Goal: Task Accomplishment & Management: Use online tool/utility

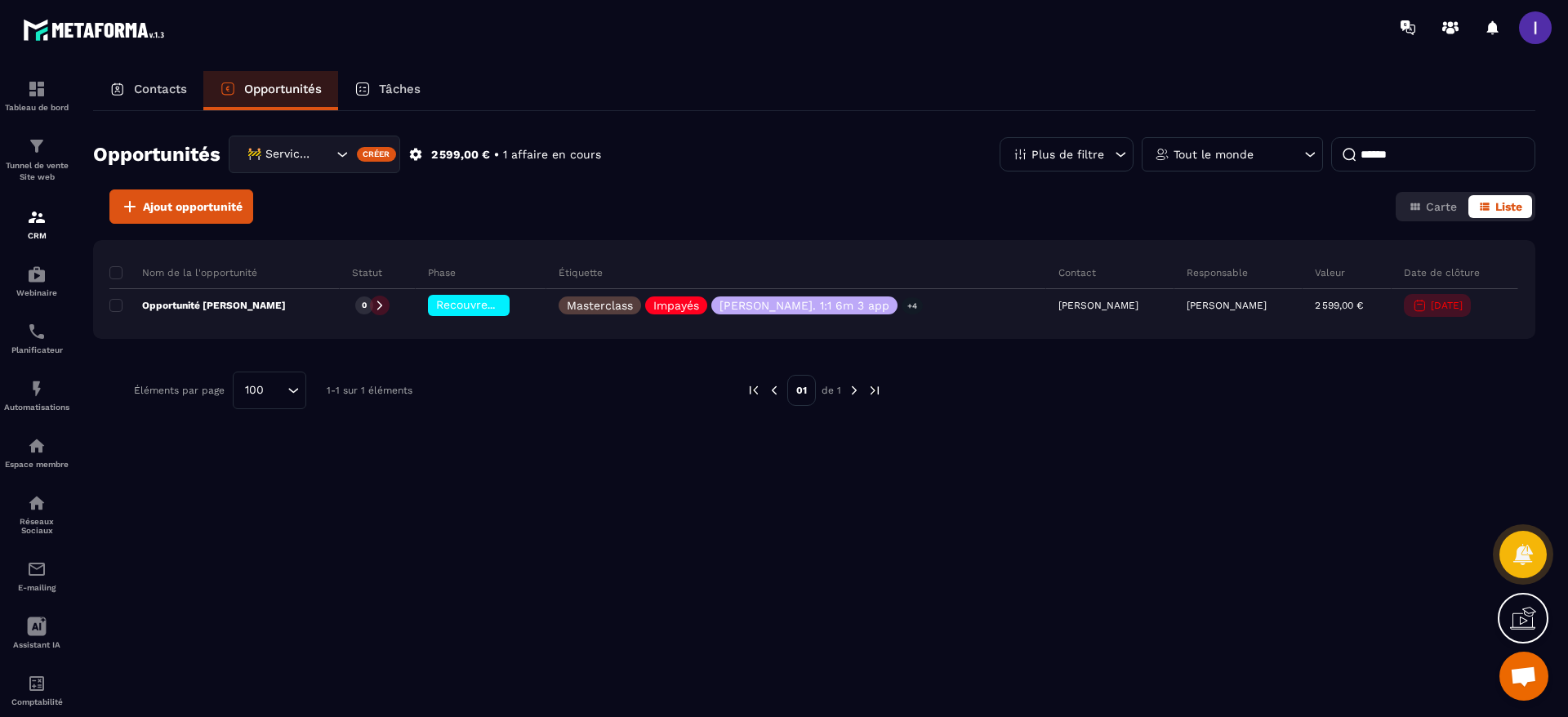
scroll to position [1046, 0]
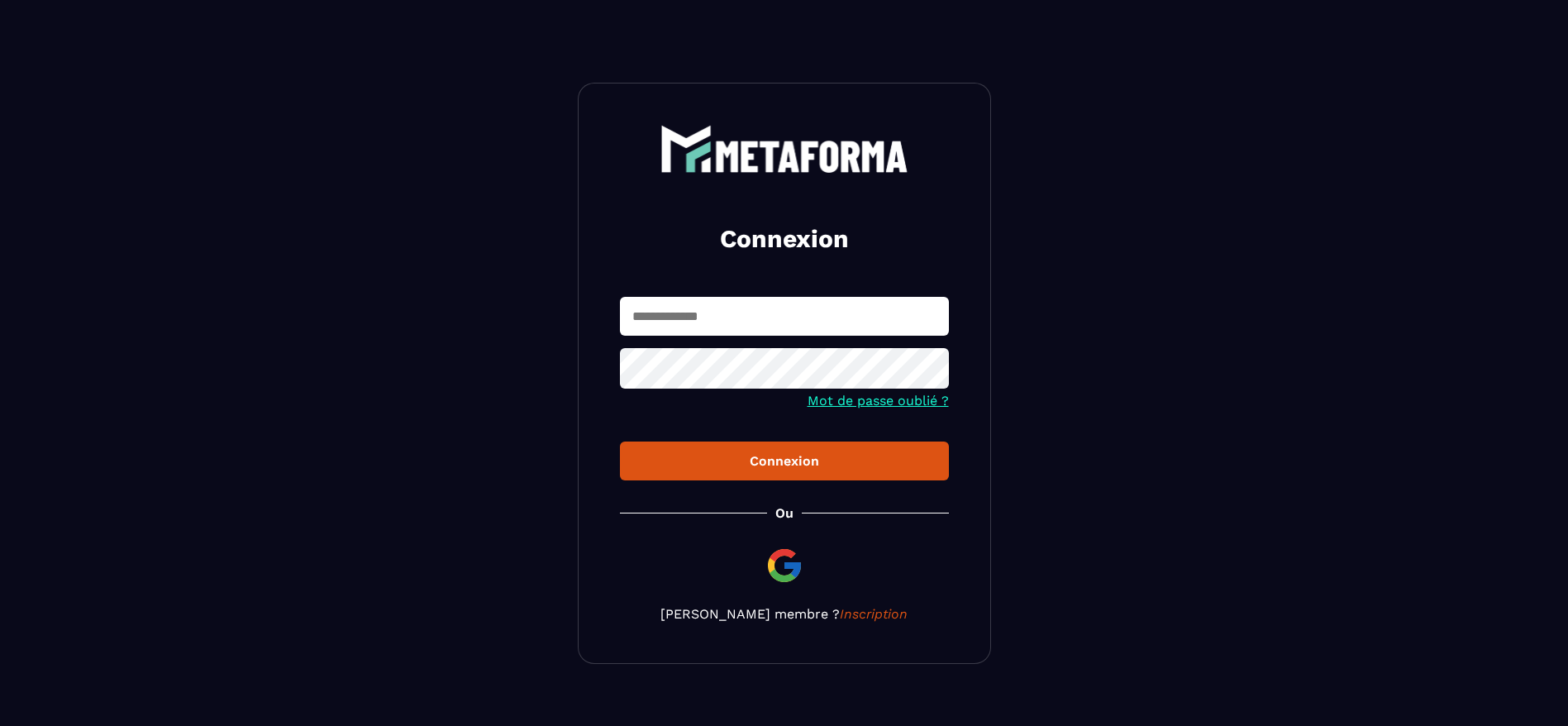
click at [688, 327] on input "text" at bounding box center [785, 316] width 329 height 38
type input "**********"
click at [797, 560] on div "**********" at bounding box center [784, 373] width 413 height 581
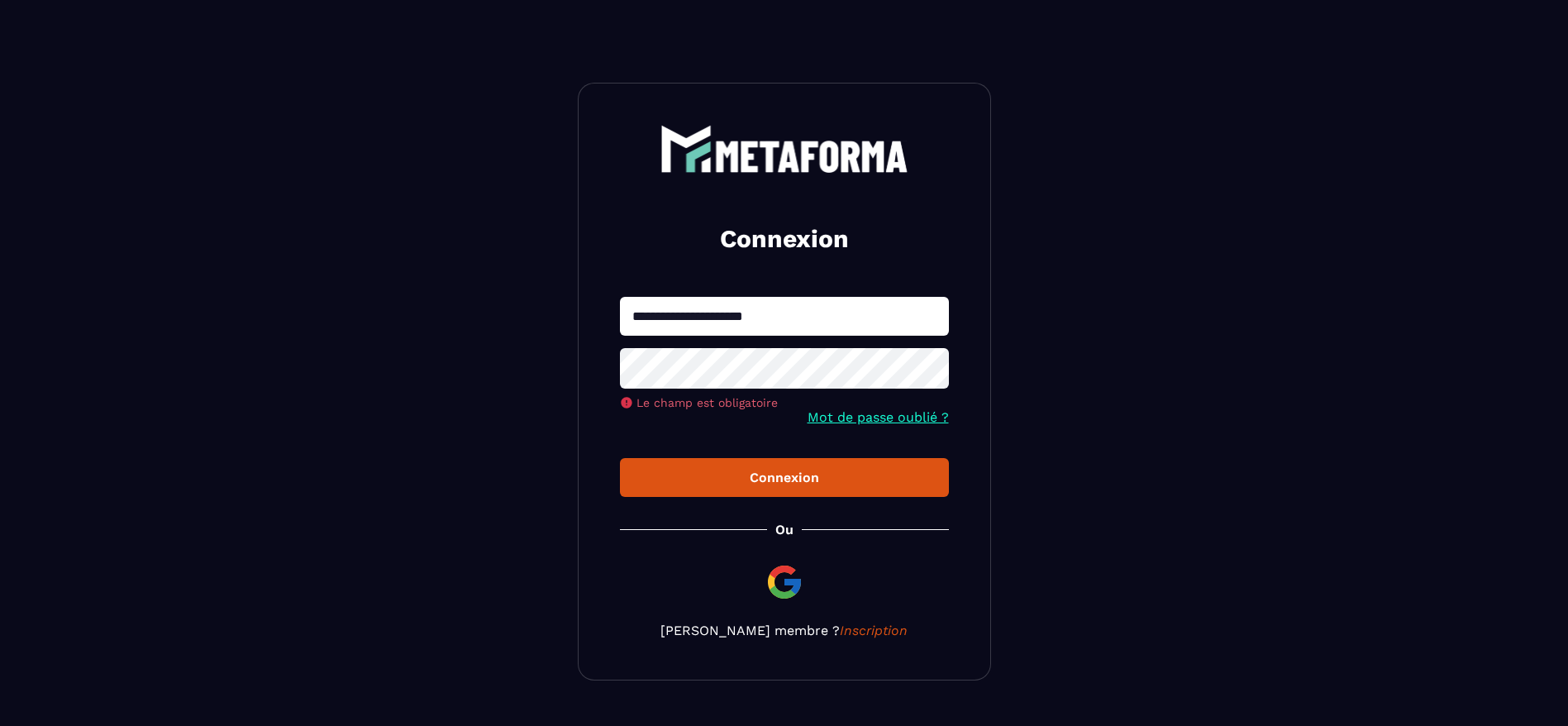
click at [765, 586] on img at bounding box center [785, 582] width 39 height 39
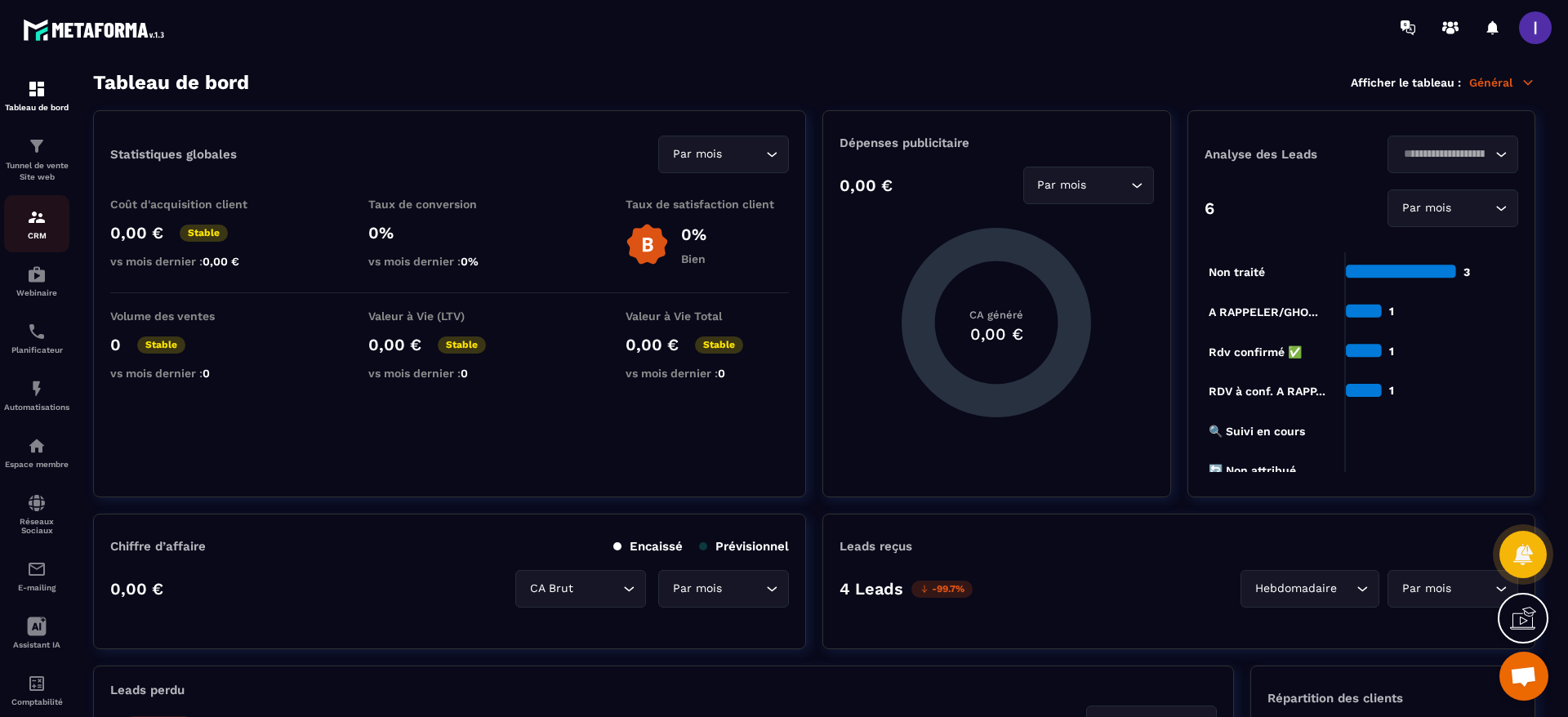
click at [45, 215] on img at bounding box center [37, 217] width 19 height 19
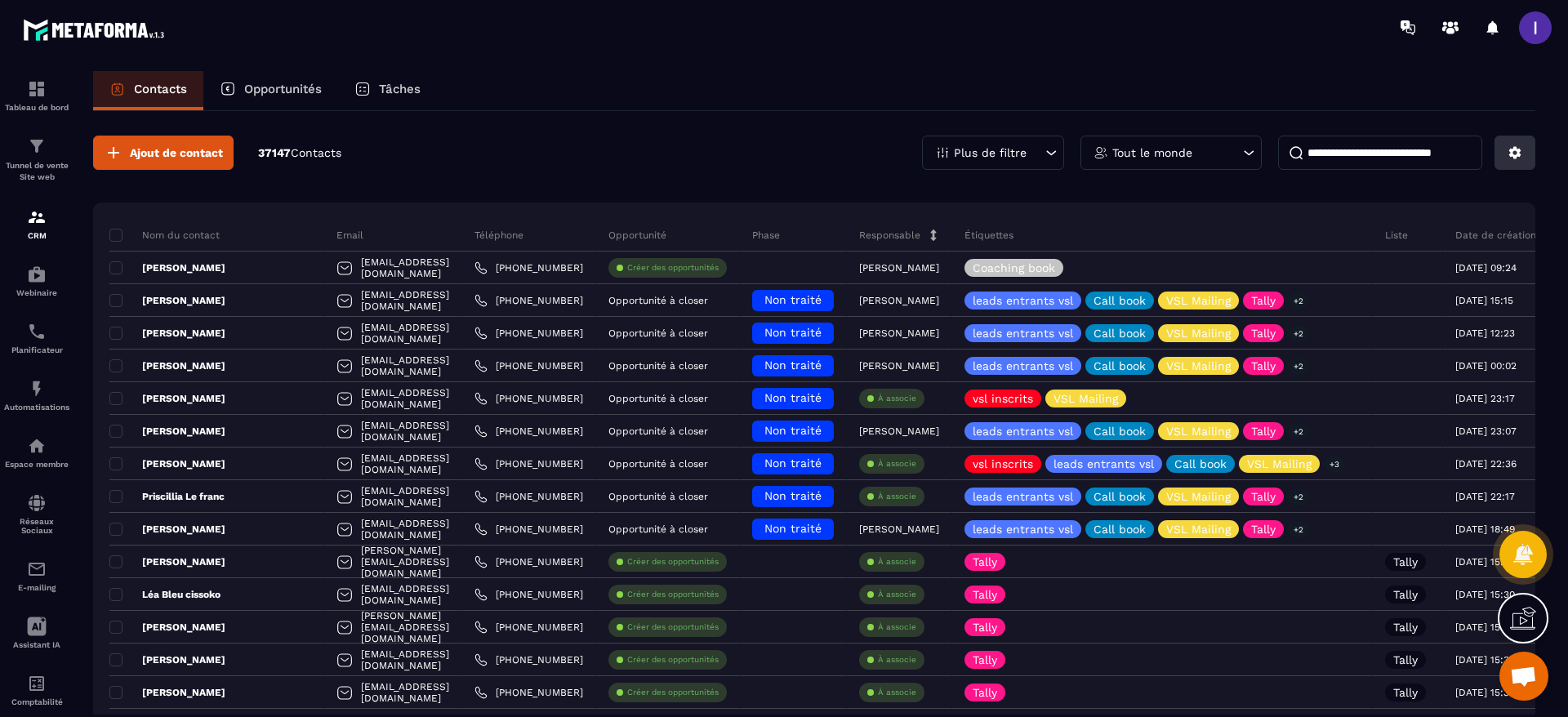
click at [1515, 148] on icon at bounding box center [1515, 153] width 12 height 12
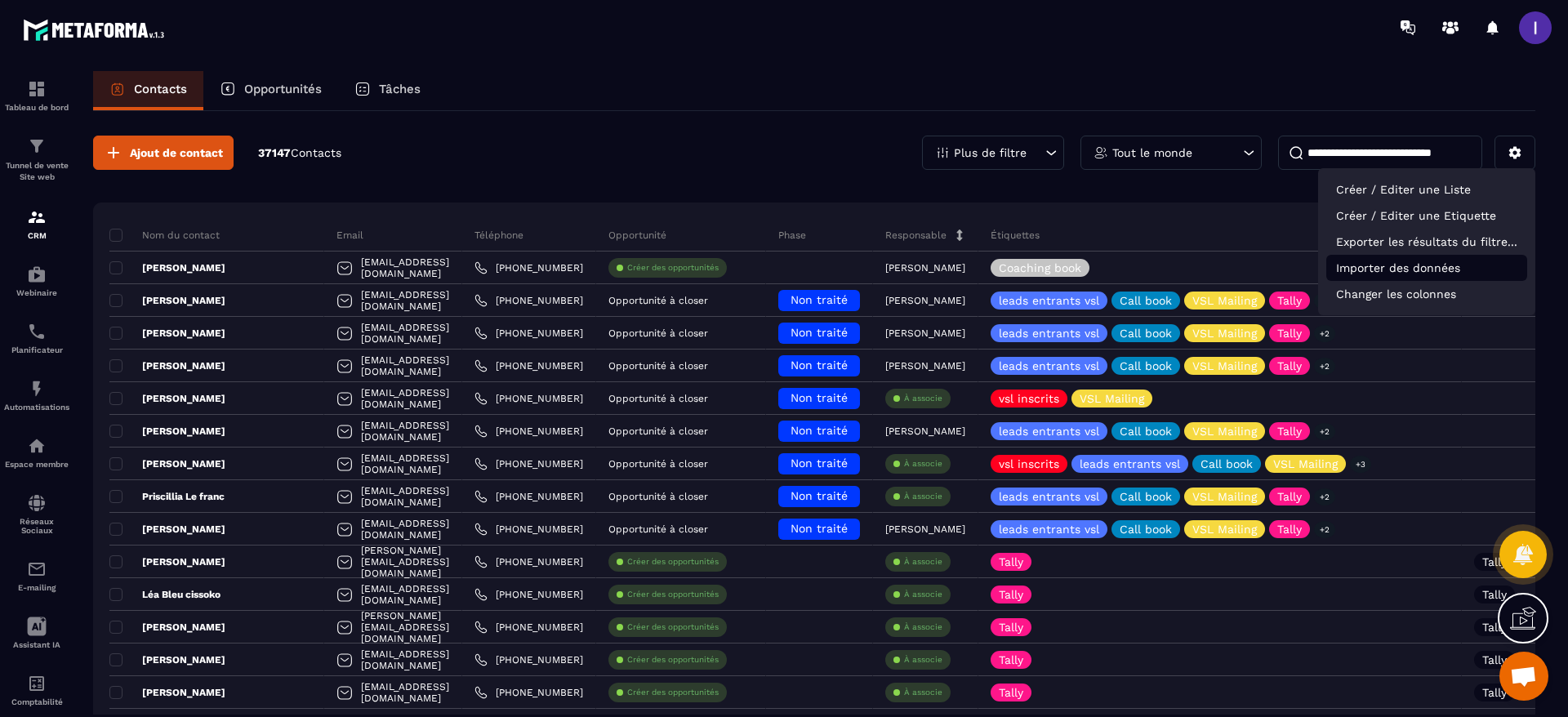
click at [1397, 265] on p "Importer des données" at bounding box center [1427, 268] width 201 height 26
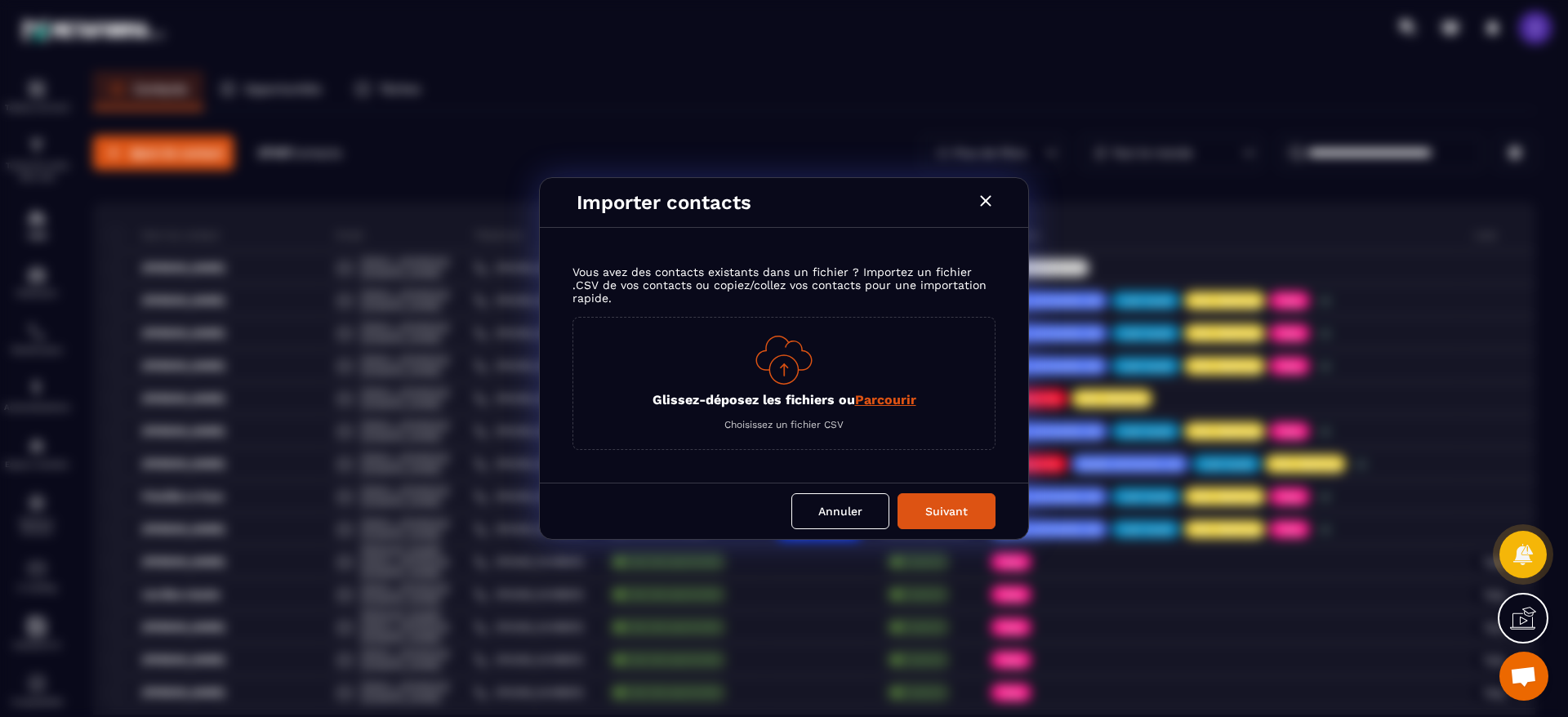
click at [875, 392] on span "Parcourir" at bounding box center [885, 400] width 61 height 16
click at [0, 0] on input "Glissez-déposez les fichiers ou Parcourir" at bounding box center [0, 0] width 0 height 0
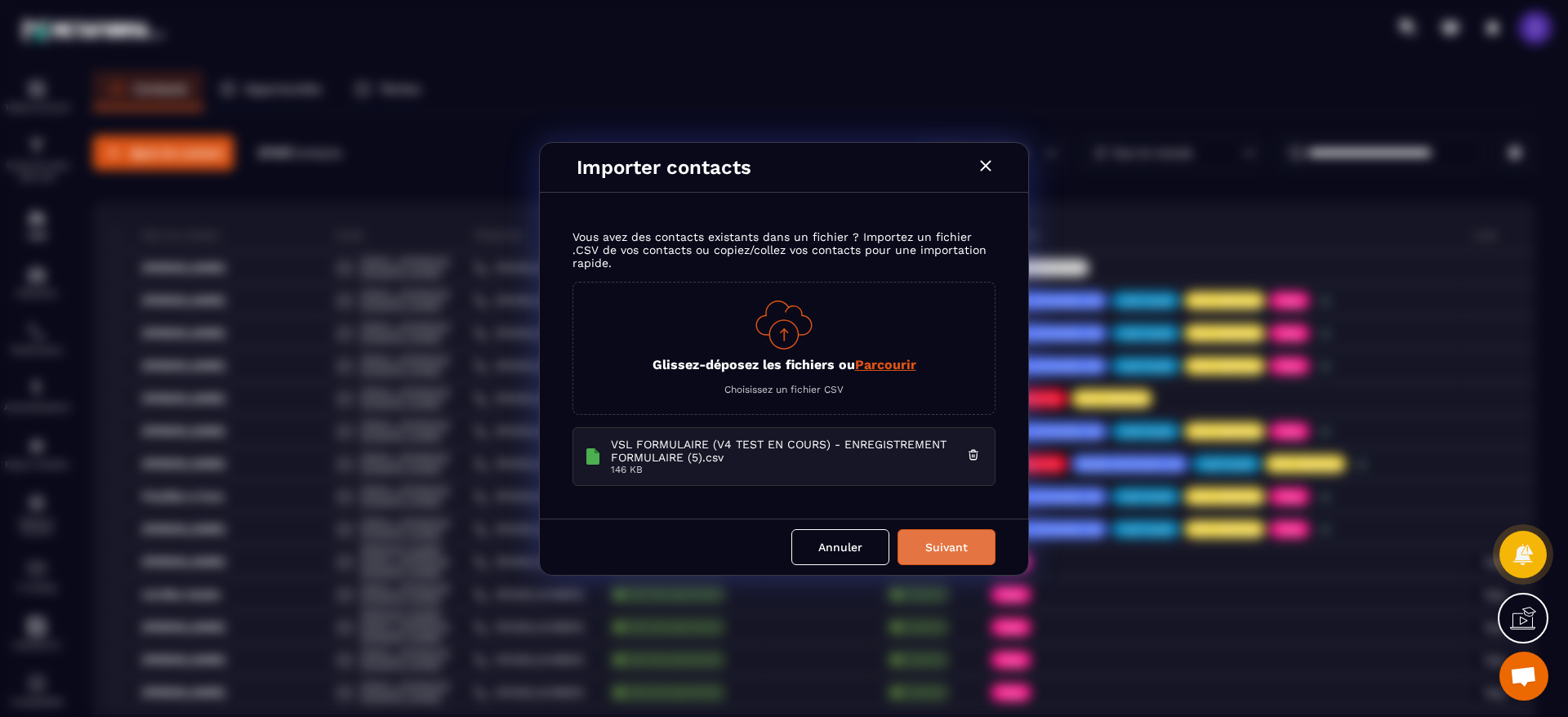
click at [959, 540] on button "Suivant" at bounding box center [946, 547] width 98 height 36
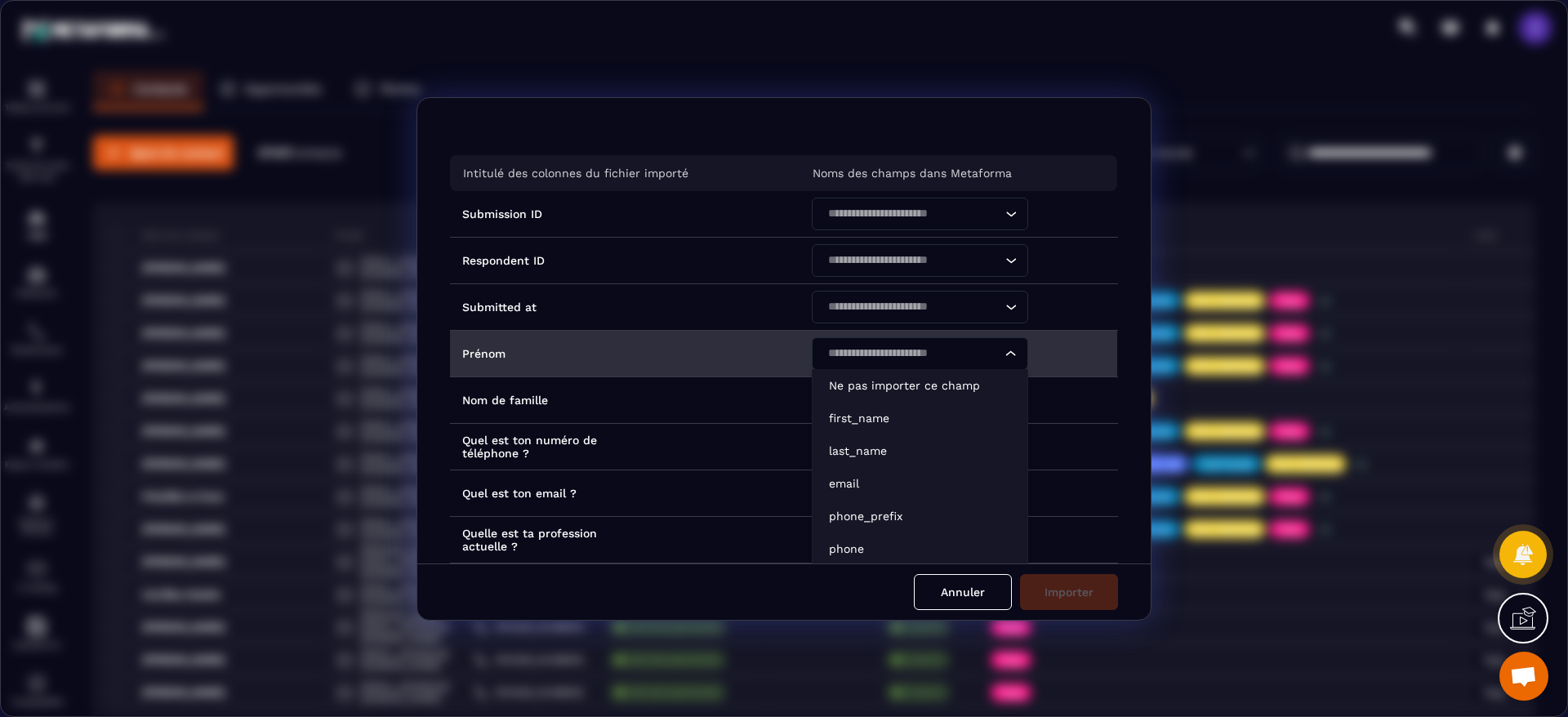
click at [857, 350] on input "Search for option" at bounding box center [911, 353] width 179 height 18
click at [867, 421] on p "first_name" at bounding box center [920, 418] width 182 height 16
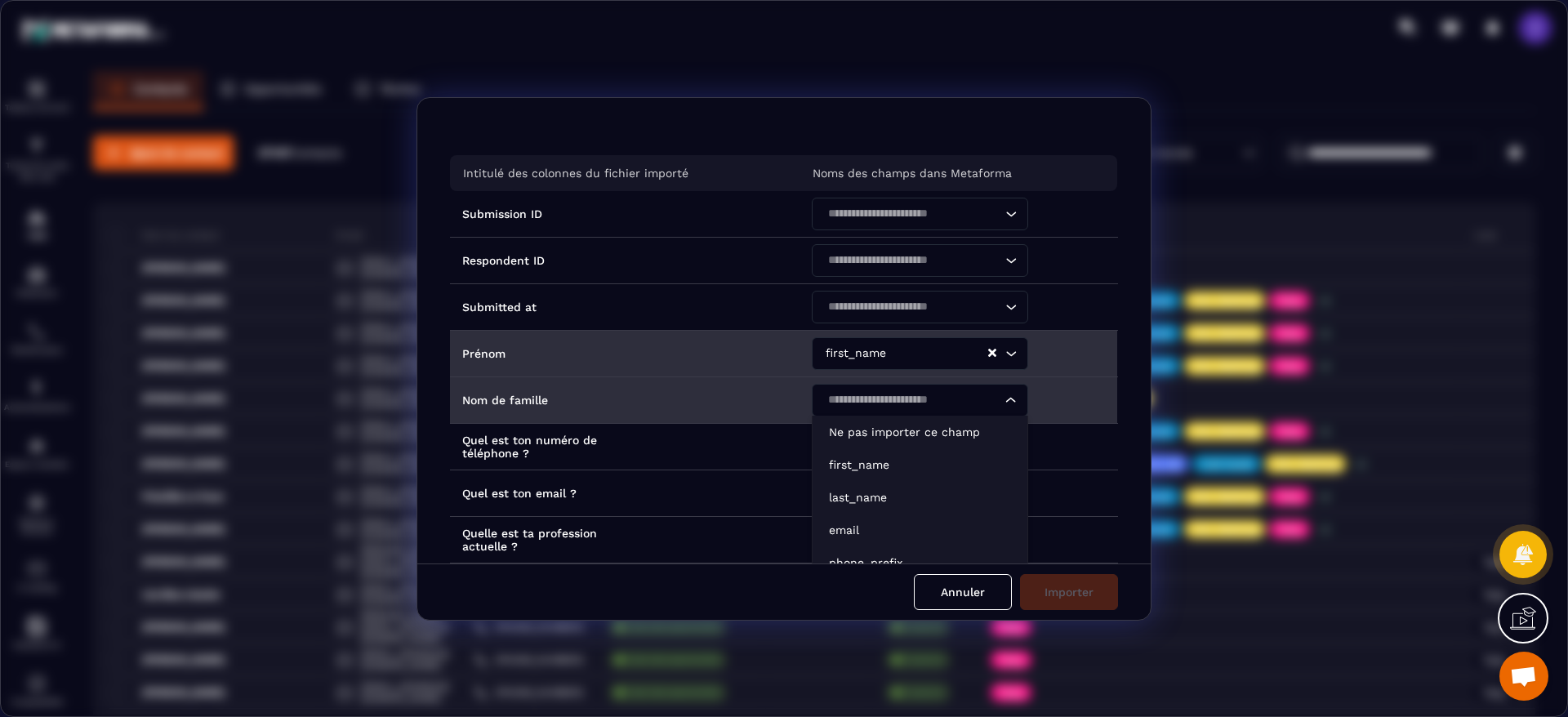
click at [876, 407] on input "Search for option" at bounding box center [911, 400] width 179 height 18
click at [848, 494] on p "last_name" at bounding box center [920, 497] width 182 height 16
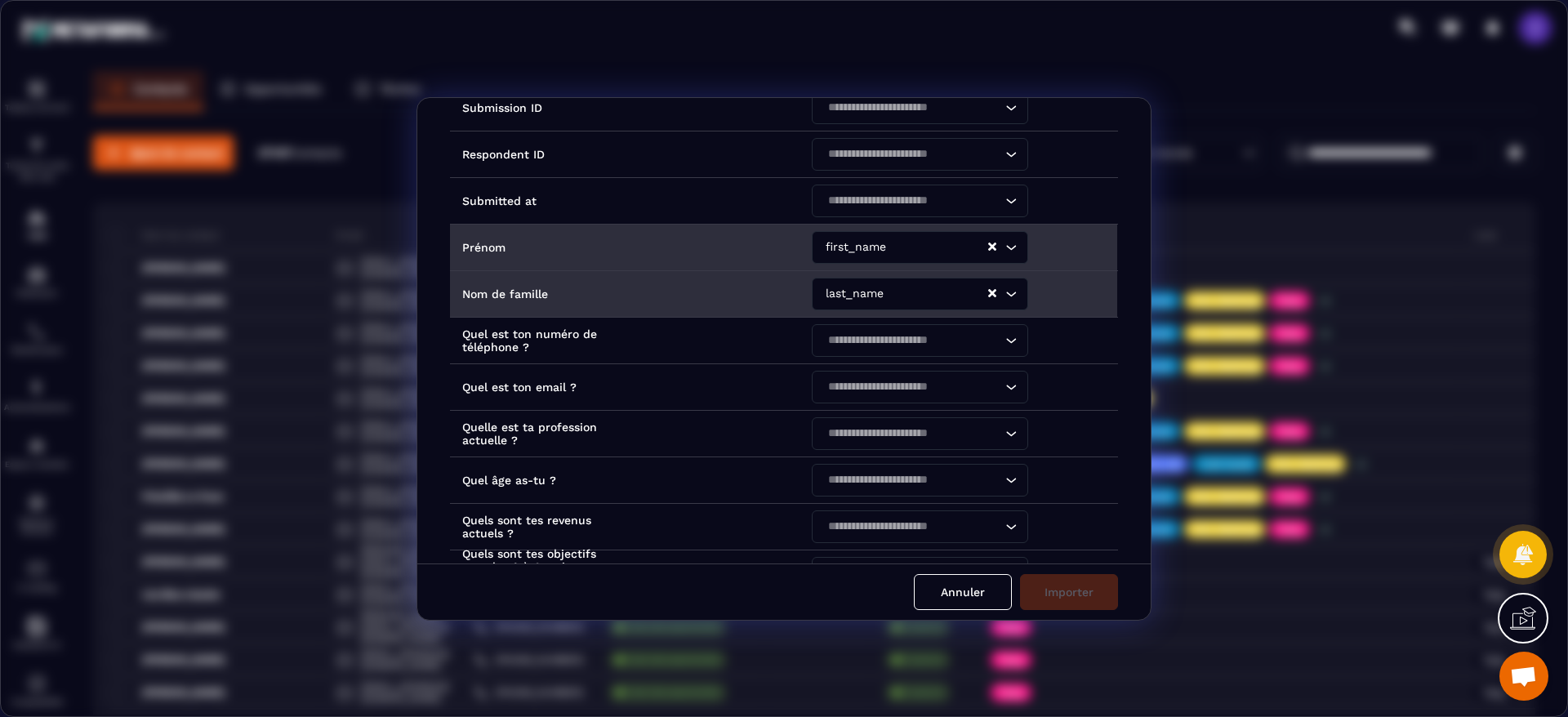
scroll to position [123, 0]
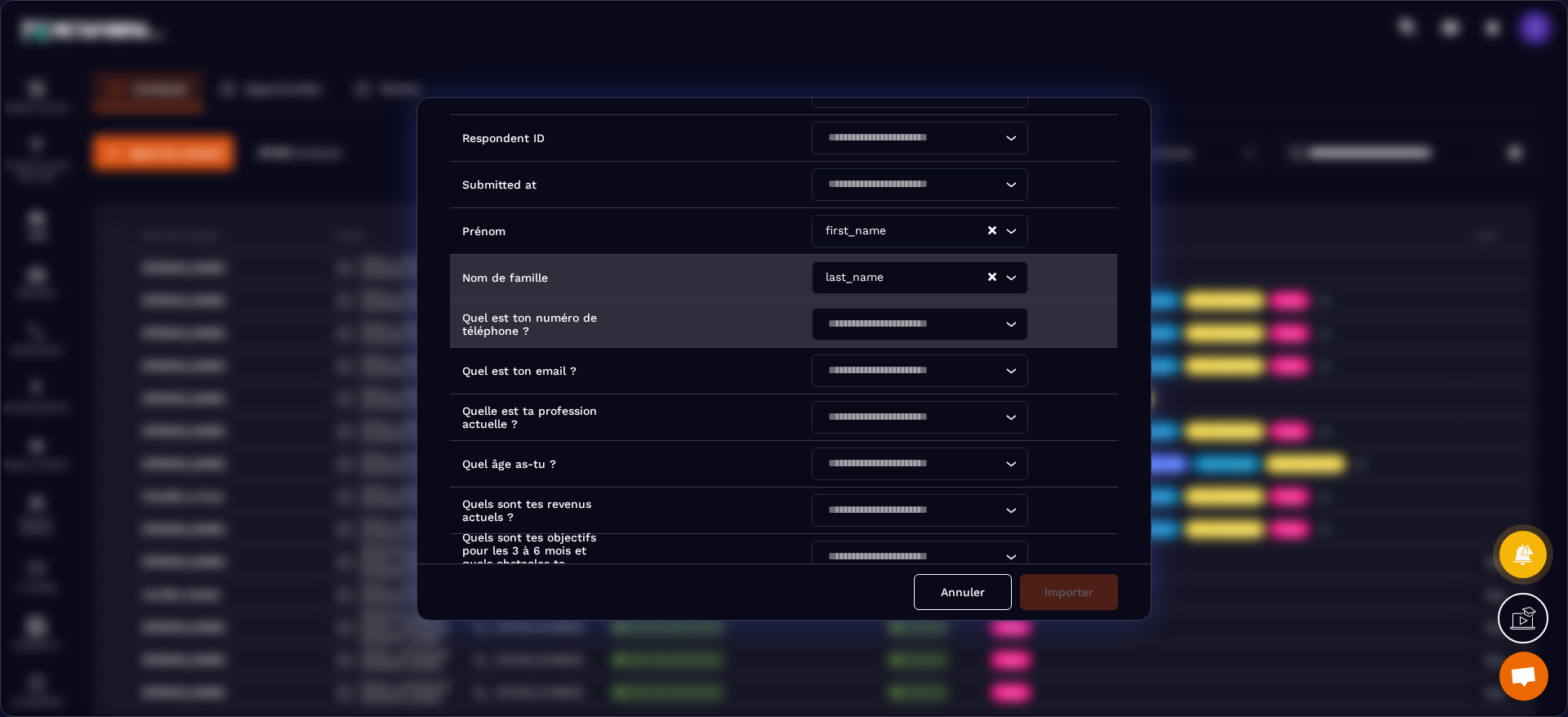
click at [886, 323] on input "Search for option" at bounding box center [911, 324] width 179 height 18
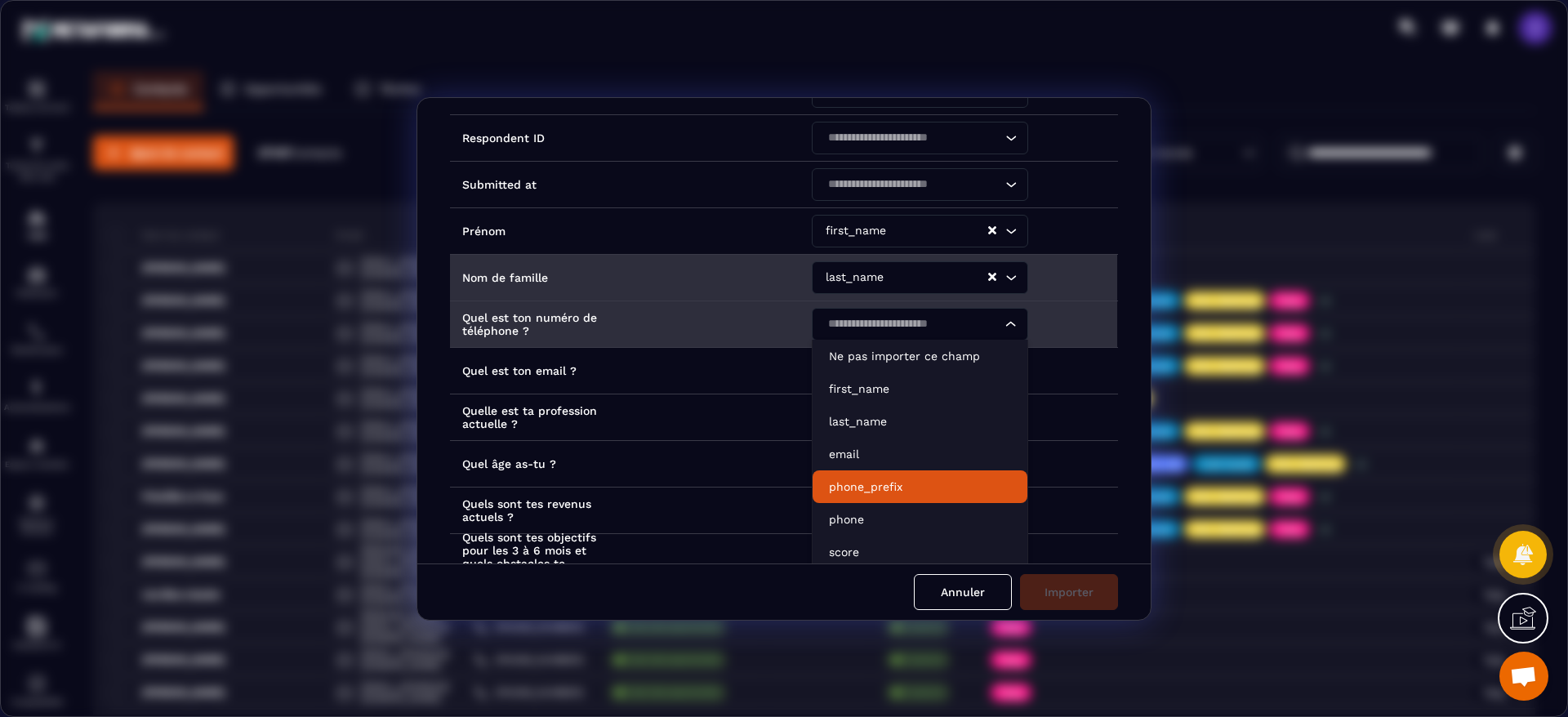
click at [878, 480] on p "phone_prefix" at bounding box center [920, 487] width 182 height 16
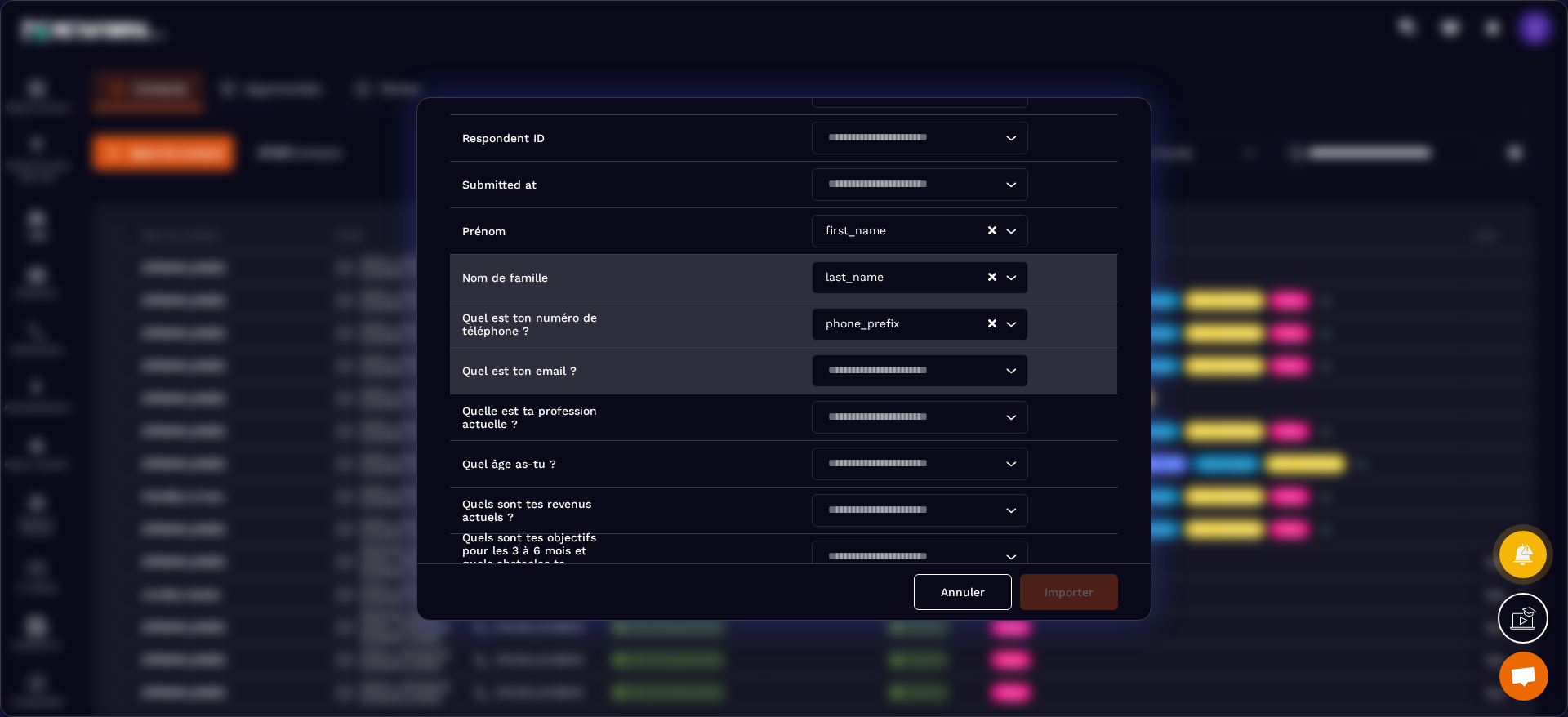
click at [873, 380] on div "Search for option" at bounding box center [912, 370] width 182 height 33
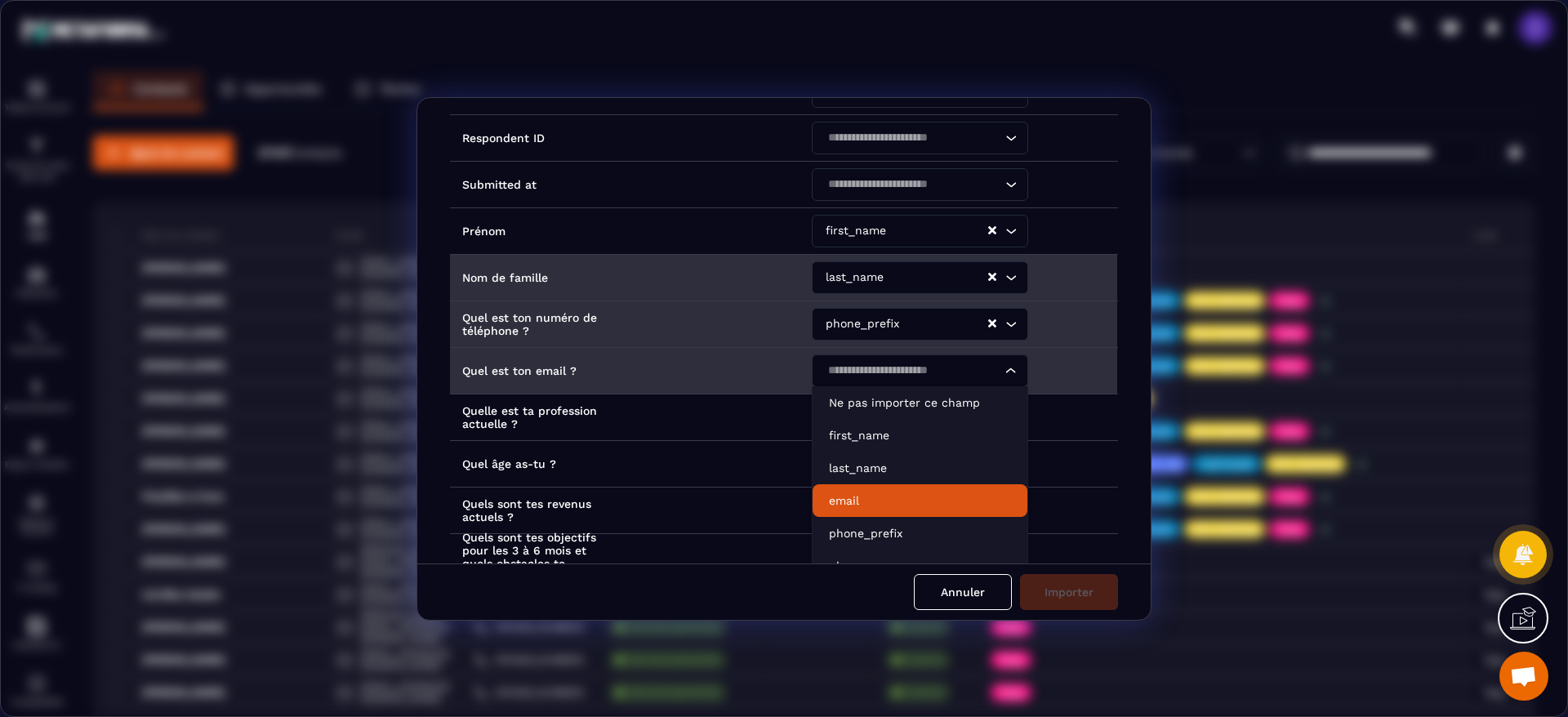
click at [832, 496] on p "email" at bounding box center [920, 501] width 182 height 16
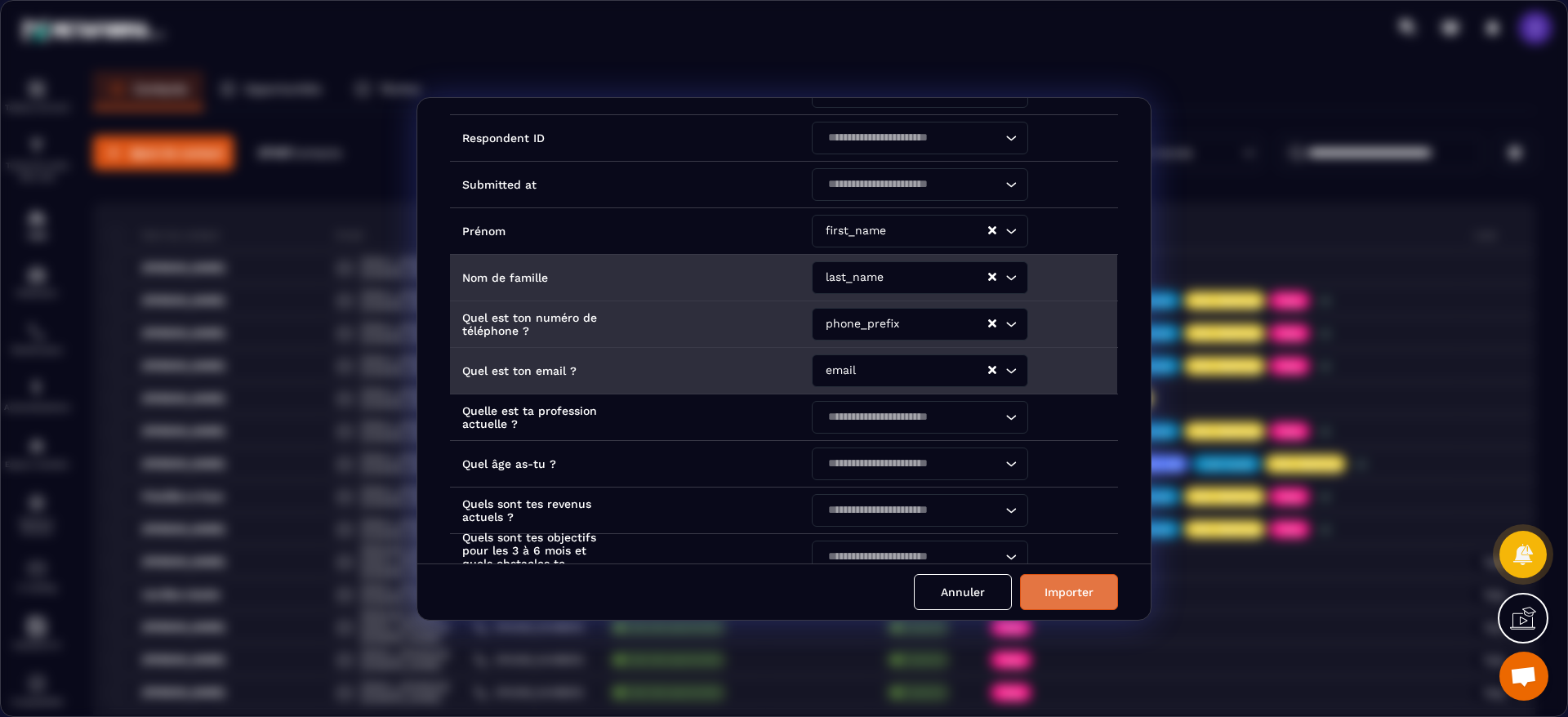
click at [1094, 589] on button "Importer" at bounding box center [1068, 592] width 98 height 36
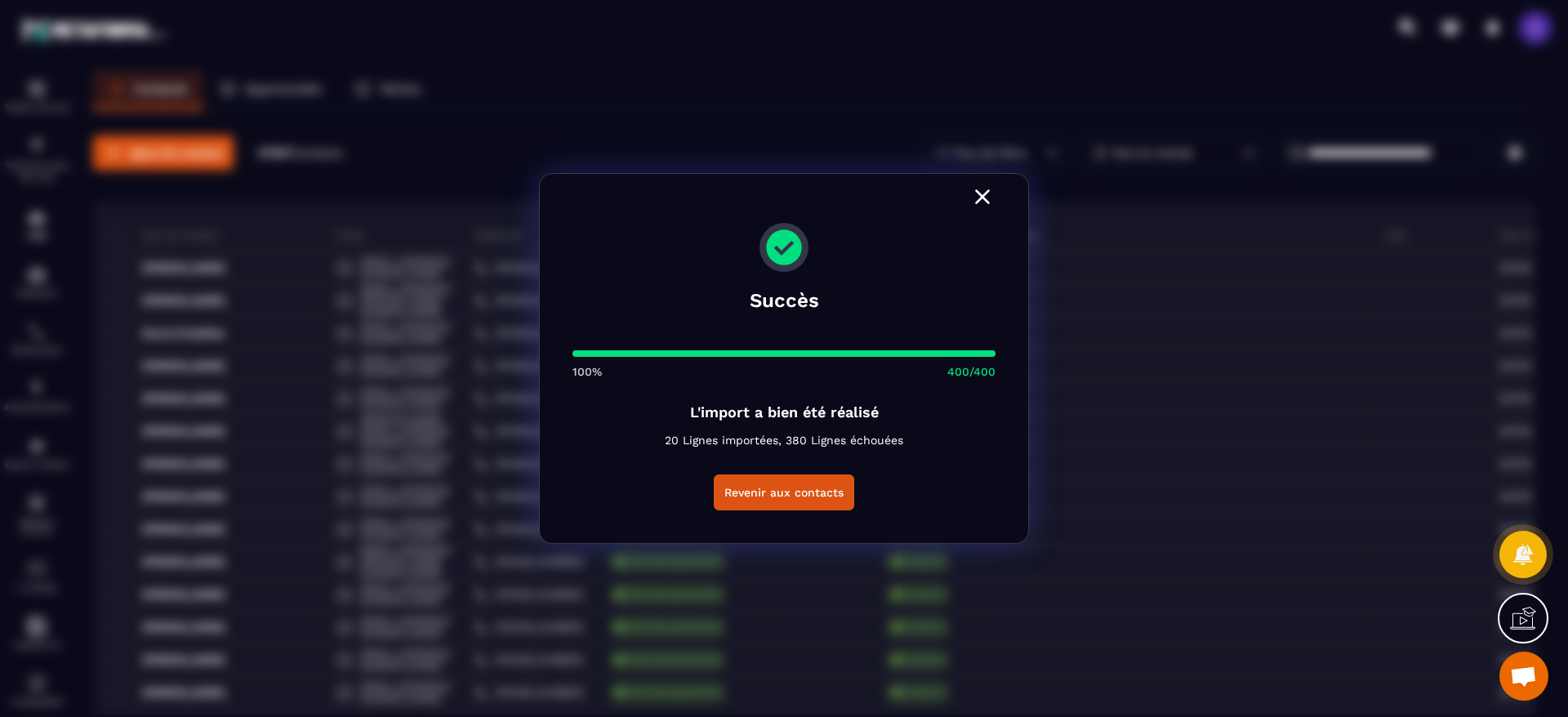
click at [977, 196] on icon "Modal window" at bounding box center [983, 197] width 26 height 26
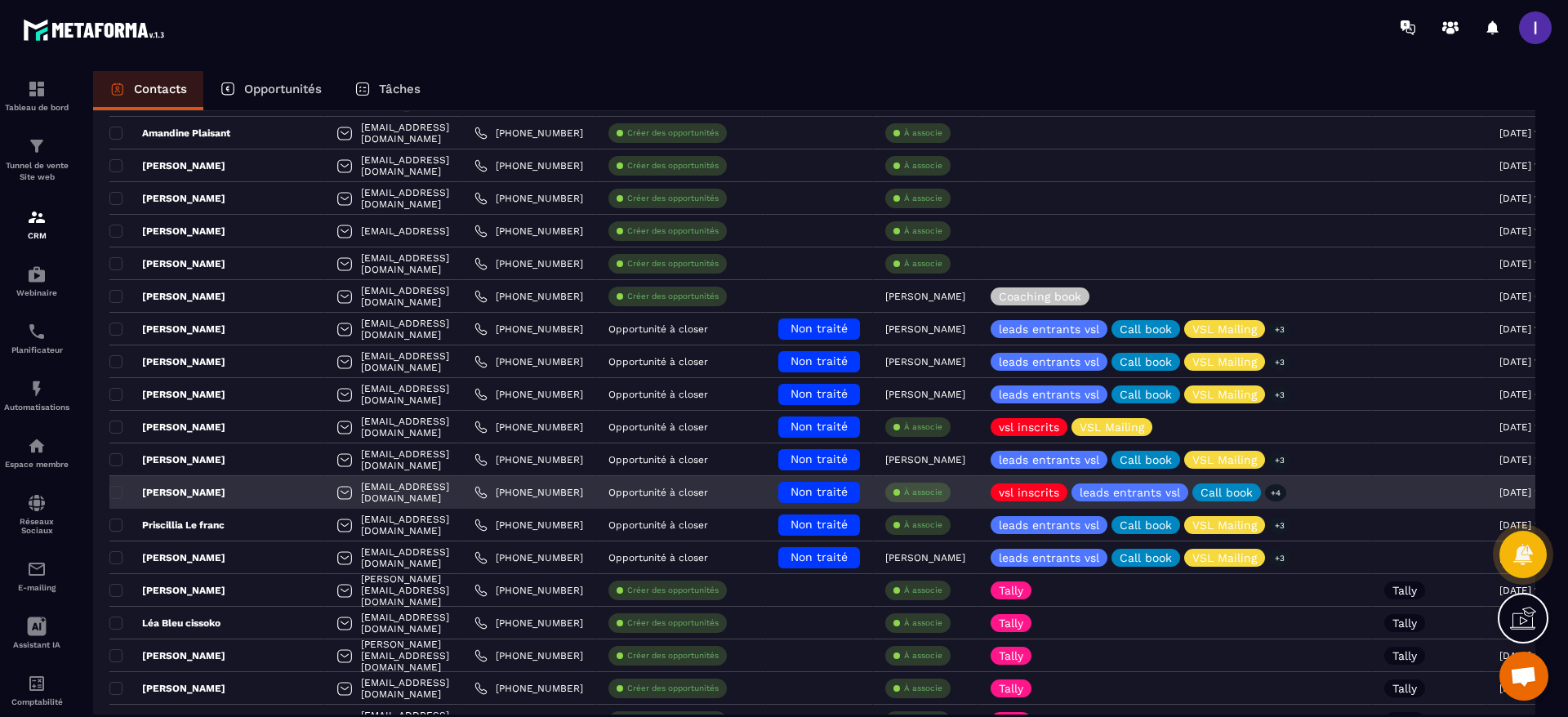
scroll to position [367, 0]
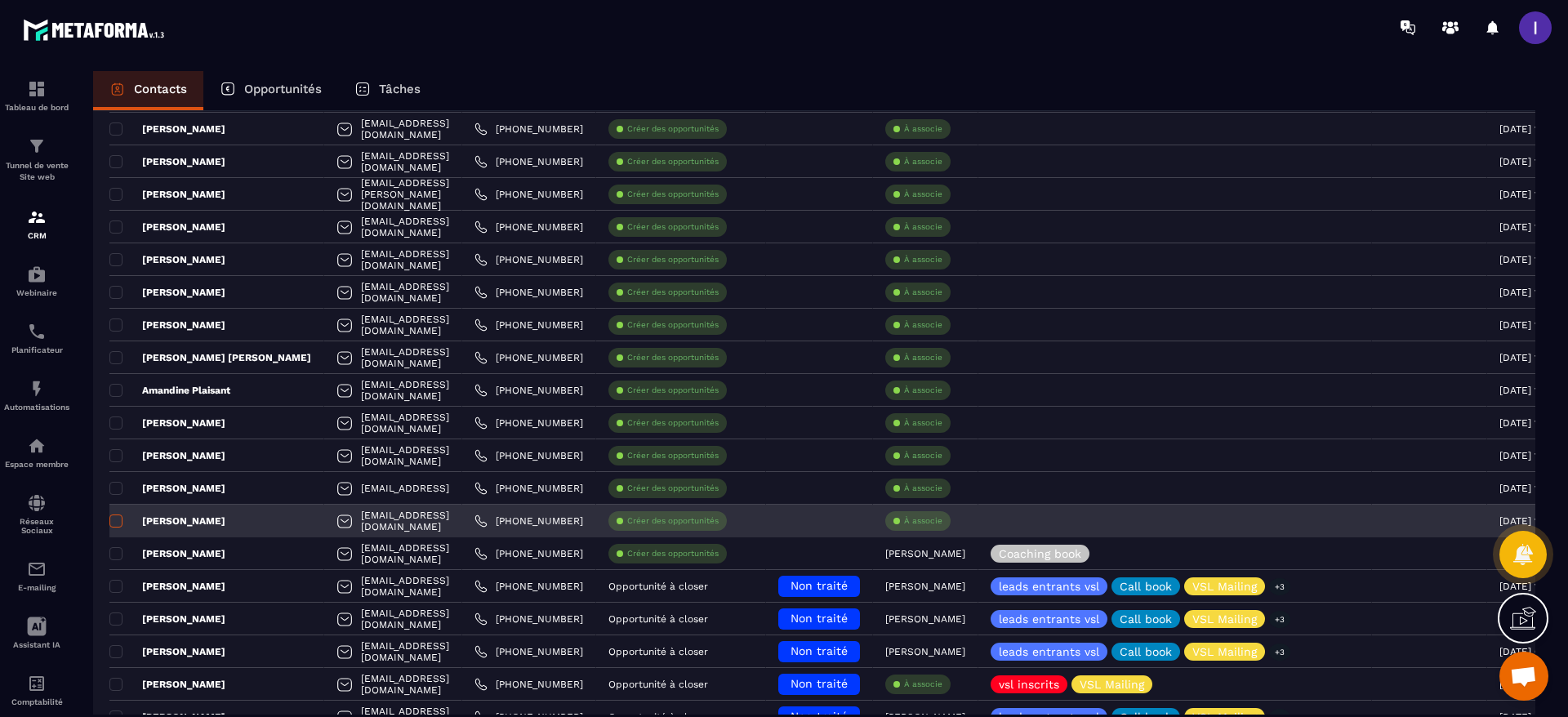
click at [115, 517] on span at bounding box center [116, 521] width 13 height 13
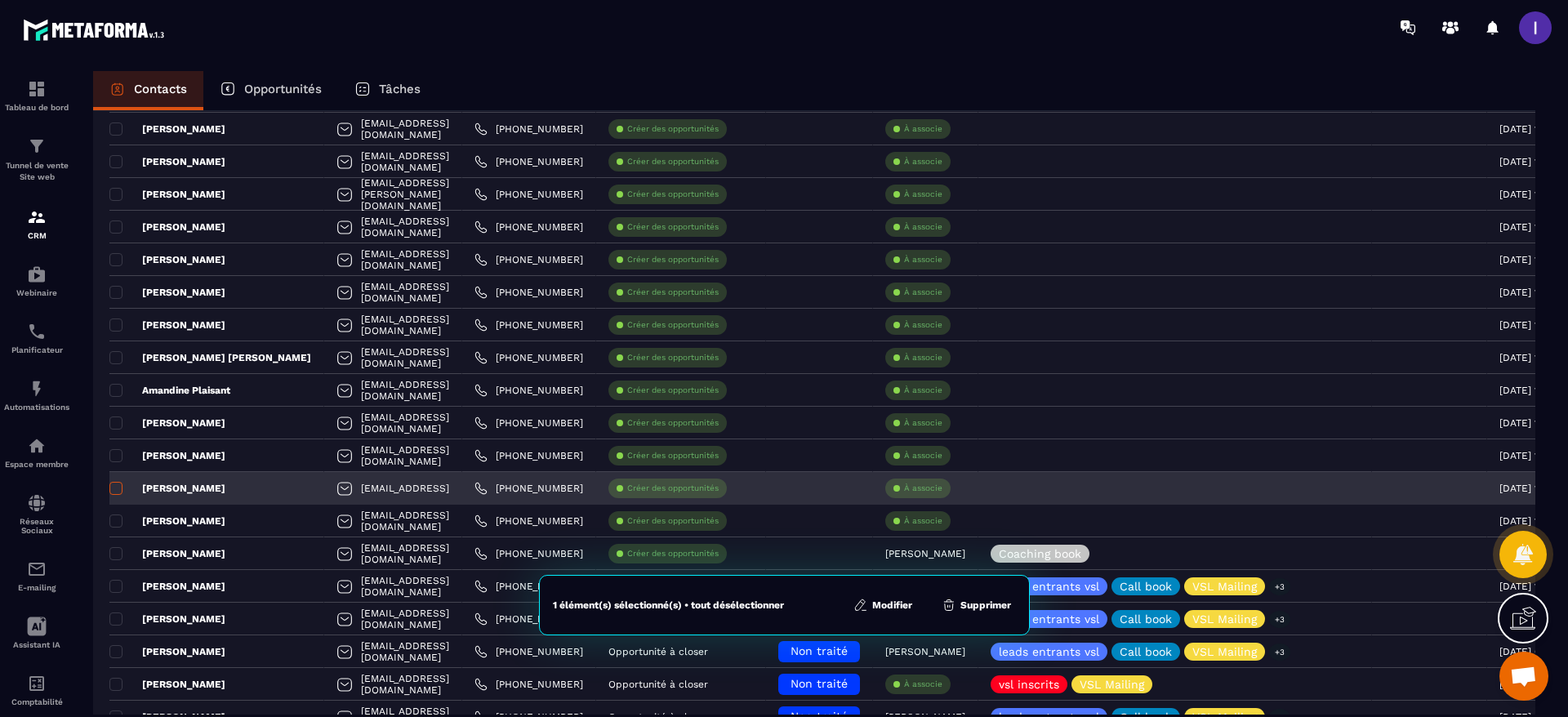
click at [114, 484] on span at bounding box center [116, 488] width 13 height 13
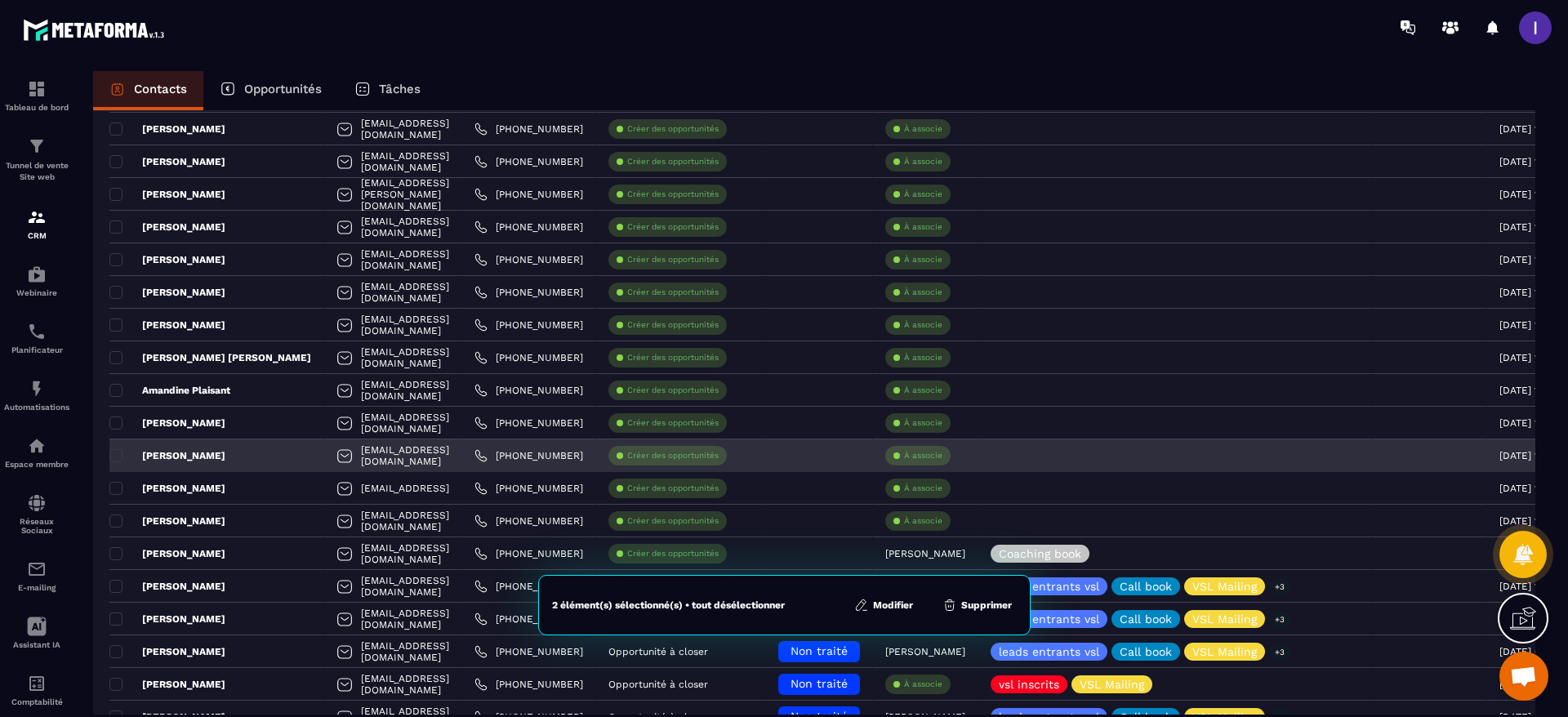
click at [123, 450] on p "Ana Francisca Cunha Da Costa" at bounding box center [167, 456] width 116 height 13
